Goal: Check status

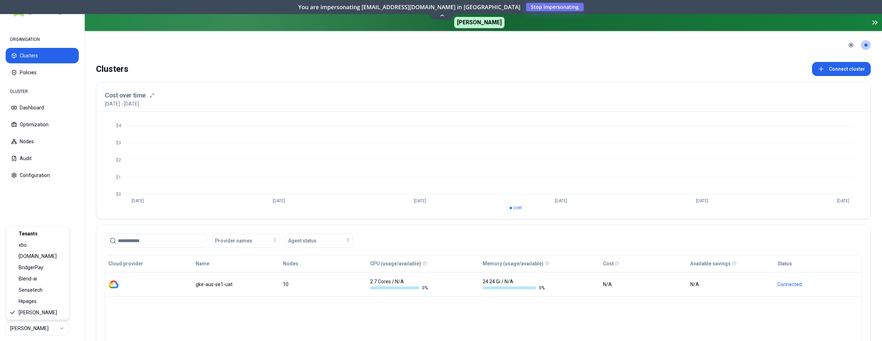
click at [41, 329] on html "ORGANISATION Clusters Policies CLUSTER Dashboard Optimization Nodes Audit Confi…" at bounding box center [441, 170] width 882 height 341
